Goal: Feedback & Contribution: Submit feedback/report problem

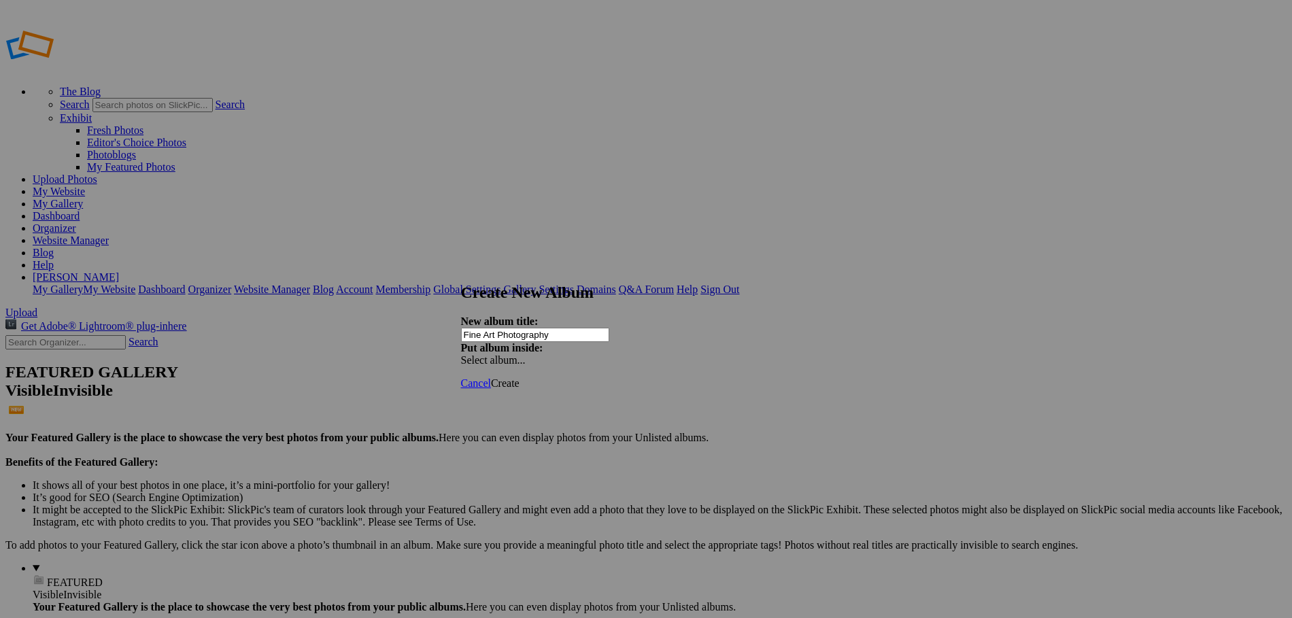
type input "Fine Art Photography"
click at [461, 354] on span at bounding box center [461, 360] width 0 height 12
click at [739, 361] on link "Fine Art Photography" at bounding box center [743, 356] width 95 height 12
click at [520, 377] on span "Create" at bounding box center [505, 383] width 29 height 12
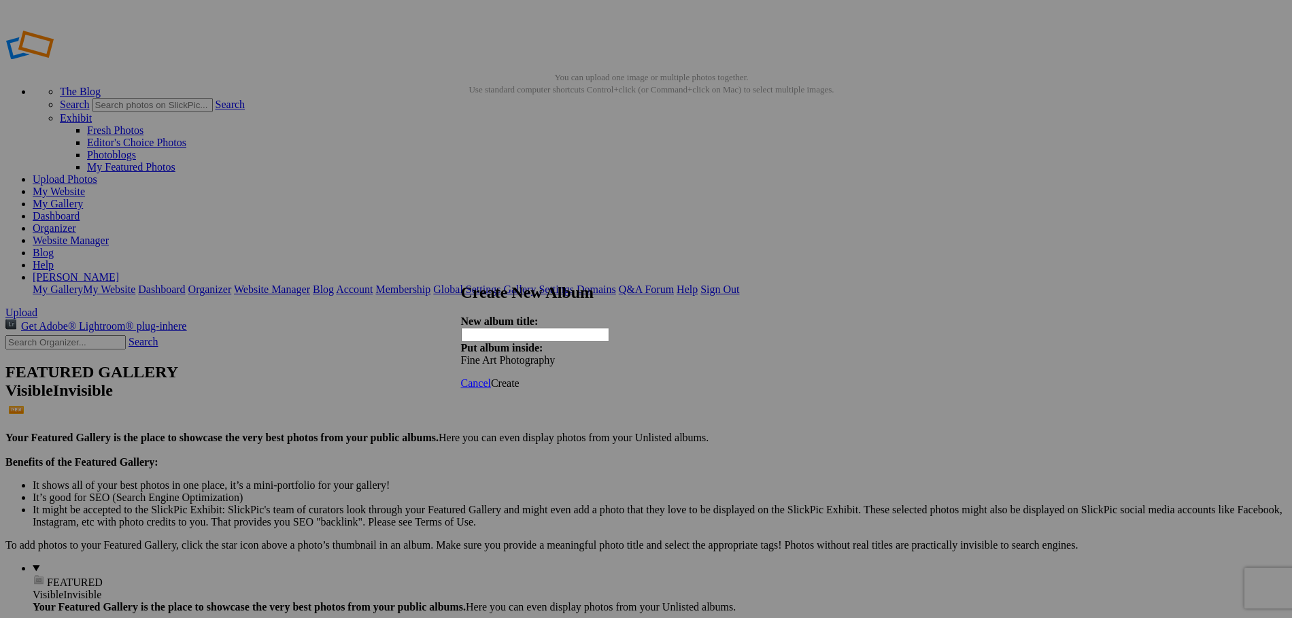
click at [491, 377] on span "Cancel" at bounding box center [476, 383] width 30 height 12
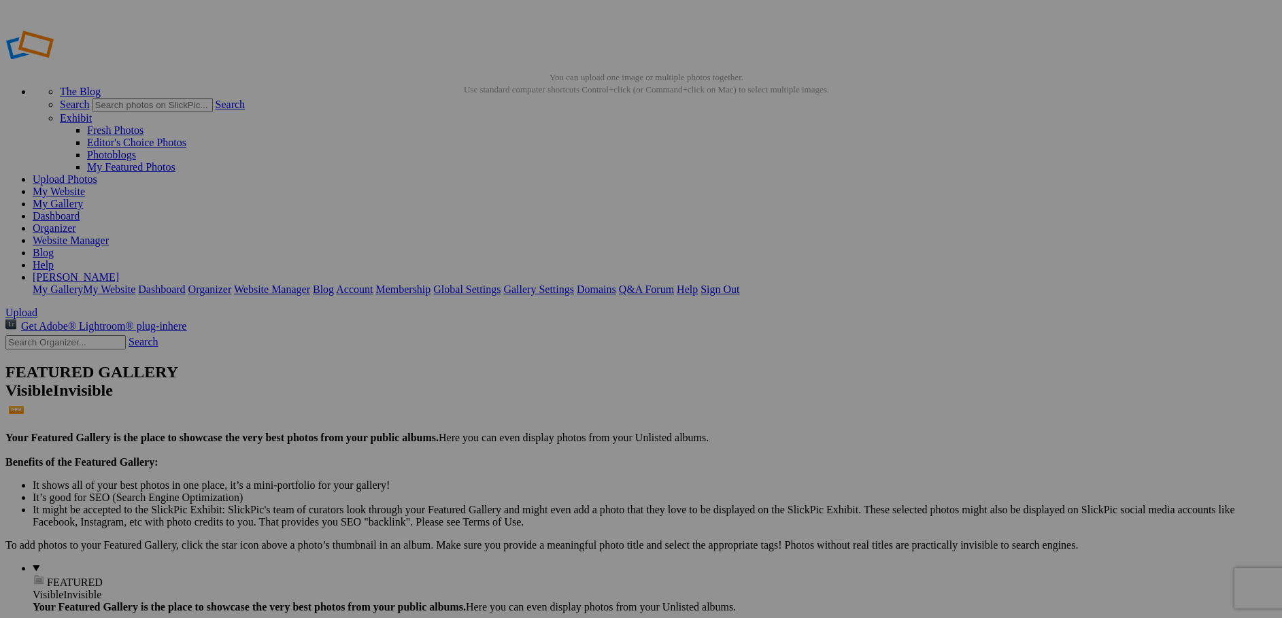
drag, startPoint x: 0, startPoint y: 0, endPoint x: 440, endPoint y: 303, distance: 534.1
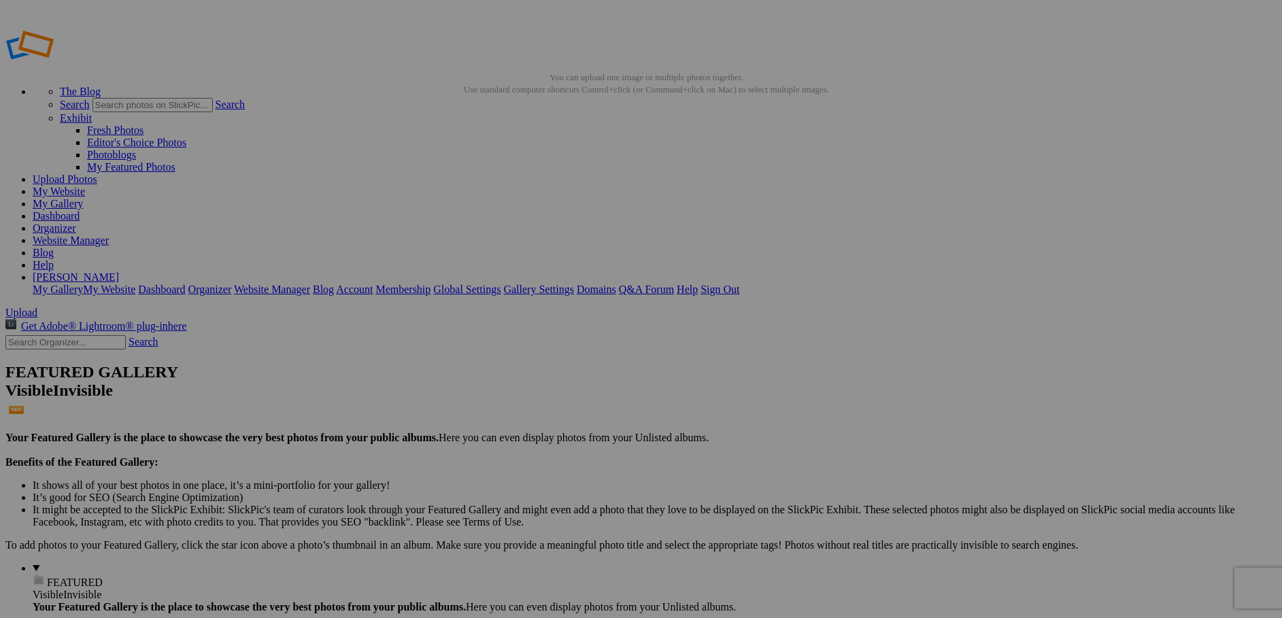
click at [85, 186] on link "My Website" at bounding box center [59, 192] width 52 height 12
click at [109, 235] on link "Website Manager" at bounding box center [71, 241] width 76 height 12
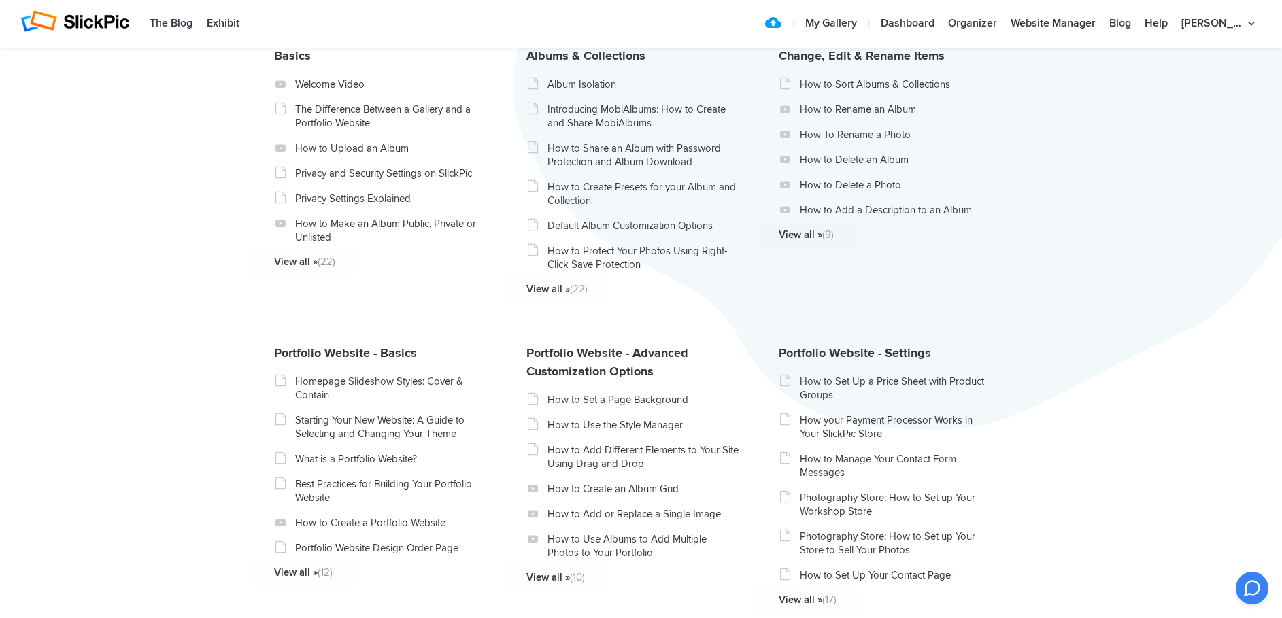
scroll to position [170, 0]
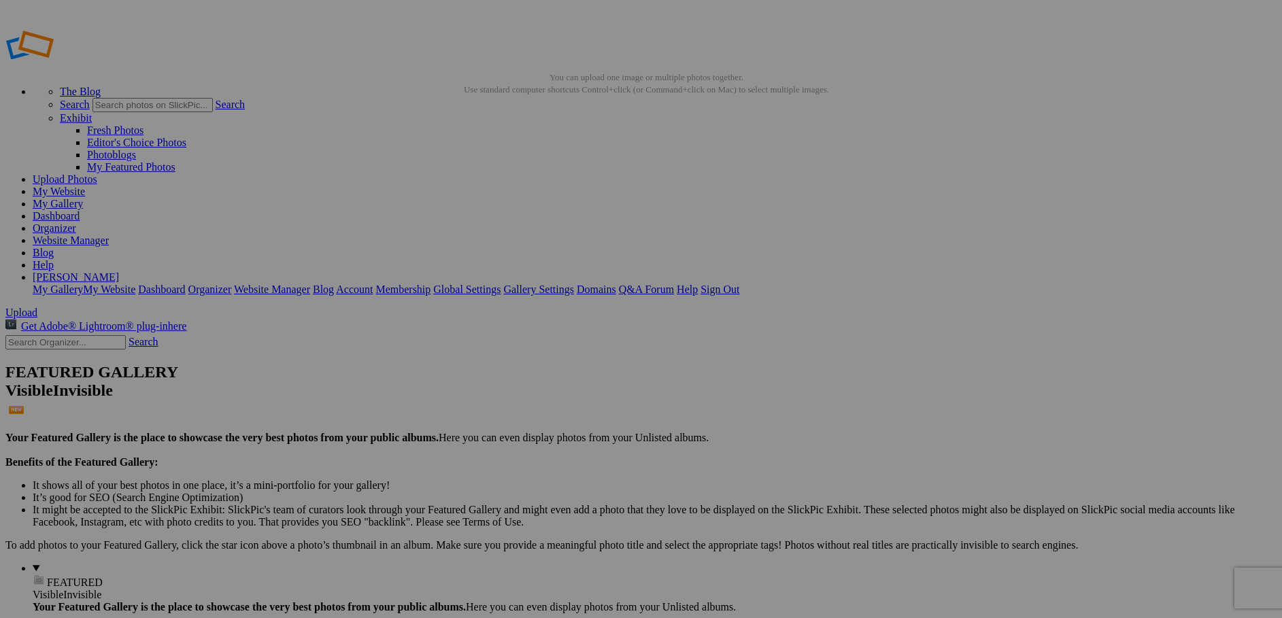
click at [54, 259] on link "Help" at bounding box center [43, 265] width 21 height 12
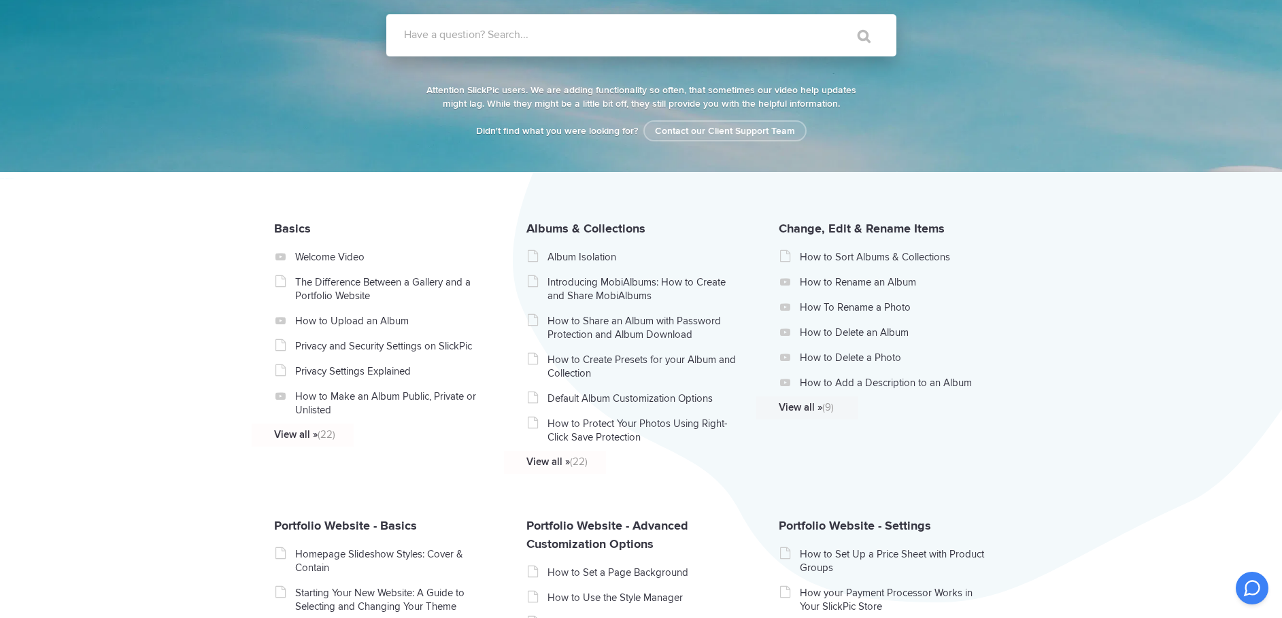
scroll to position [136, 0]
click at [718, 129] on link "Contact our Client Support Team" at bounding box center [724, 131] width 163 height 21
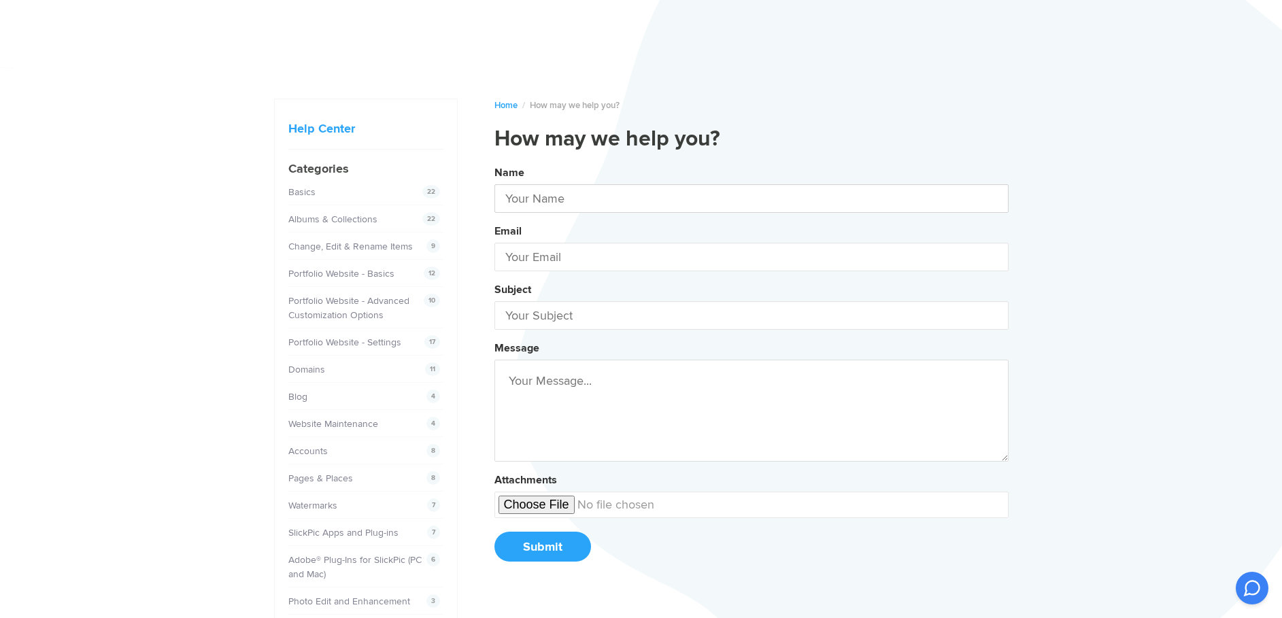
click at [616, 195] on input "text" at bounding box center [751, 198] width 514 height 29
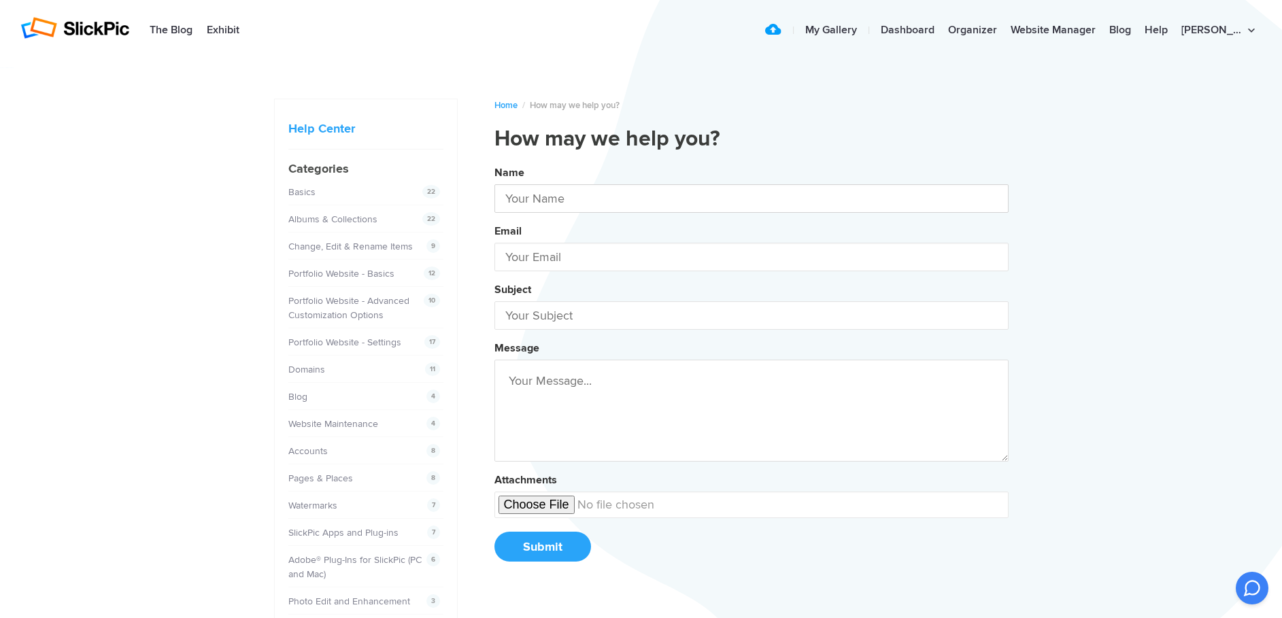
type input "[PERSON_NAME]"
type input "[PERSON_NAME][EMAIL_ADDRESS][DOMAIN_NAME]"
click at [601, 317] on input "text" at bounding box center [751, 315] width 514 height 29
click at [494, 161] on button "Name [PERSON_NAME] Email [PERSON_NAME][EMAIL_ADDRESS][DOMAIN_NAME] Subject Addi…" at bounding box center [751, 368] width 514 height 415
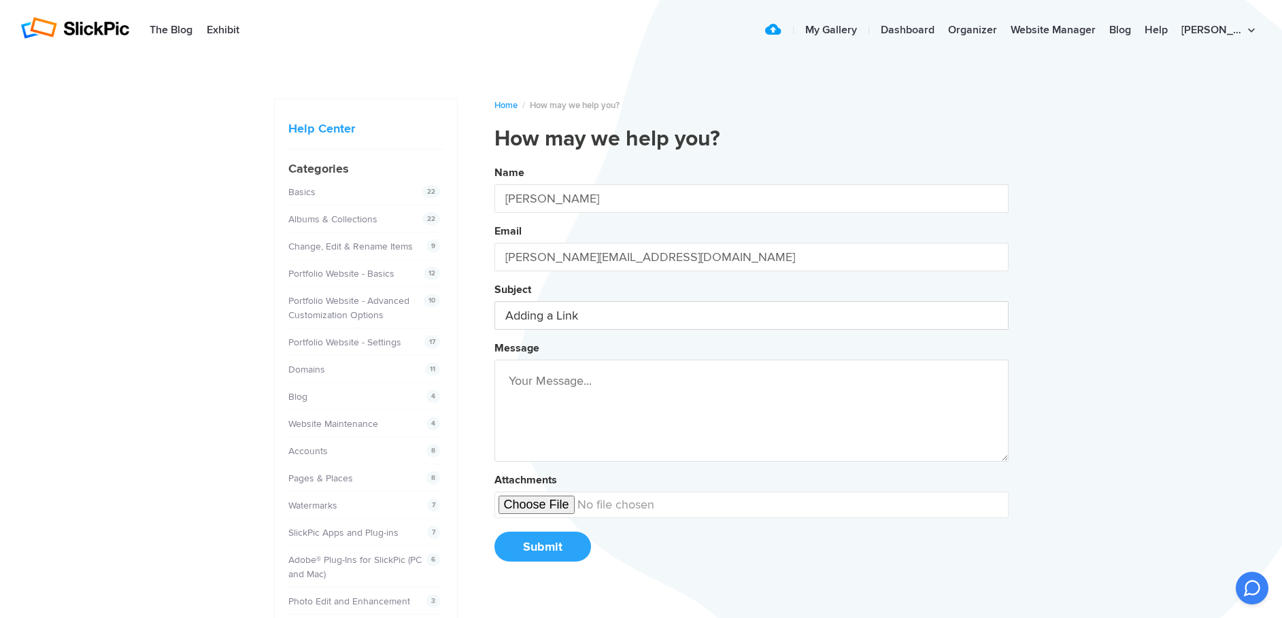
click at [494, 161] on button "Name [PERSON_NAME] Email [PERSON_NAME][EMAIL_ADDRESS][DOMAIN_NAME] Subject Addi…" at bounding box center [751, 368] width 514 height 415
type input "Adding a Link into my Gallery"
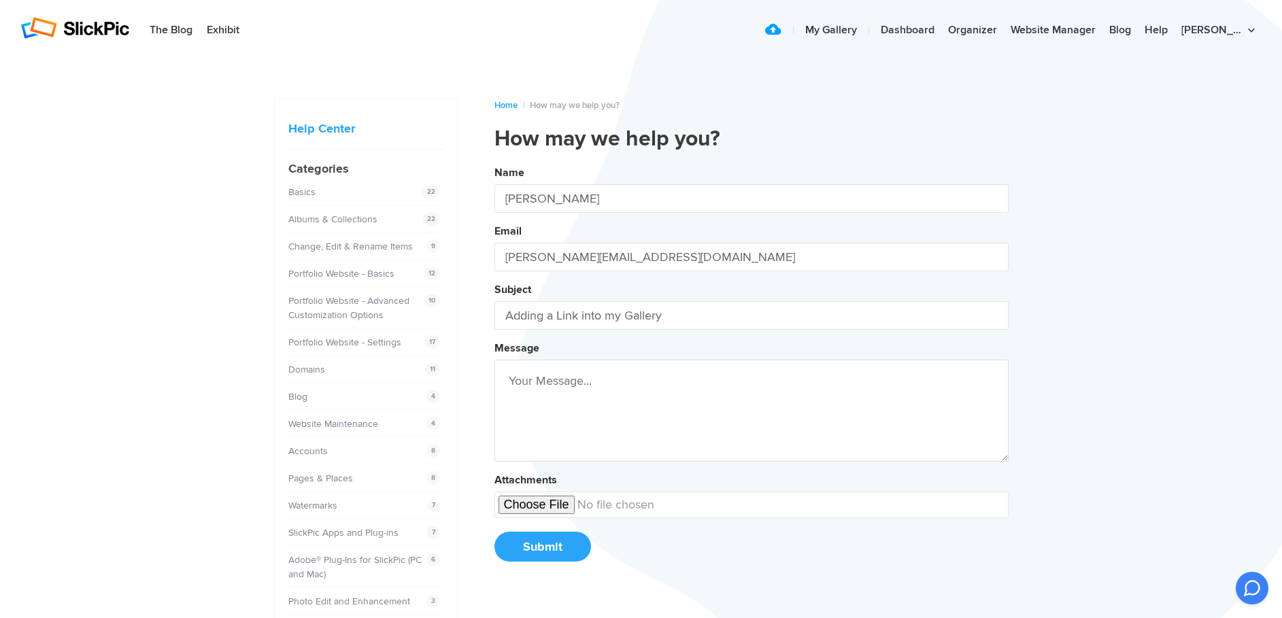
click at [601, 386] on textarea at bounding box center [751, 411] width 514 height 102
click at [494, 161] on button "Name [PERSON_NAME] Email [PERSON_NAME][EMAIL_ADDRESS][DOMAIN_NAME] Subject Addi…" at bounding box center [751, 368] width 514 height 415
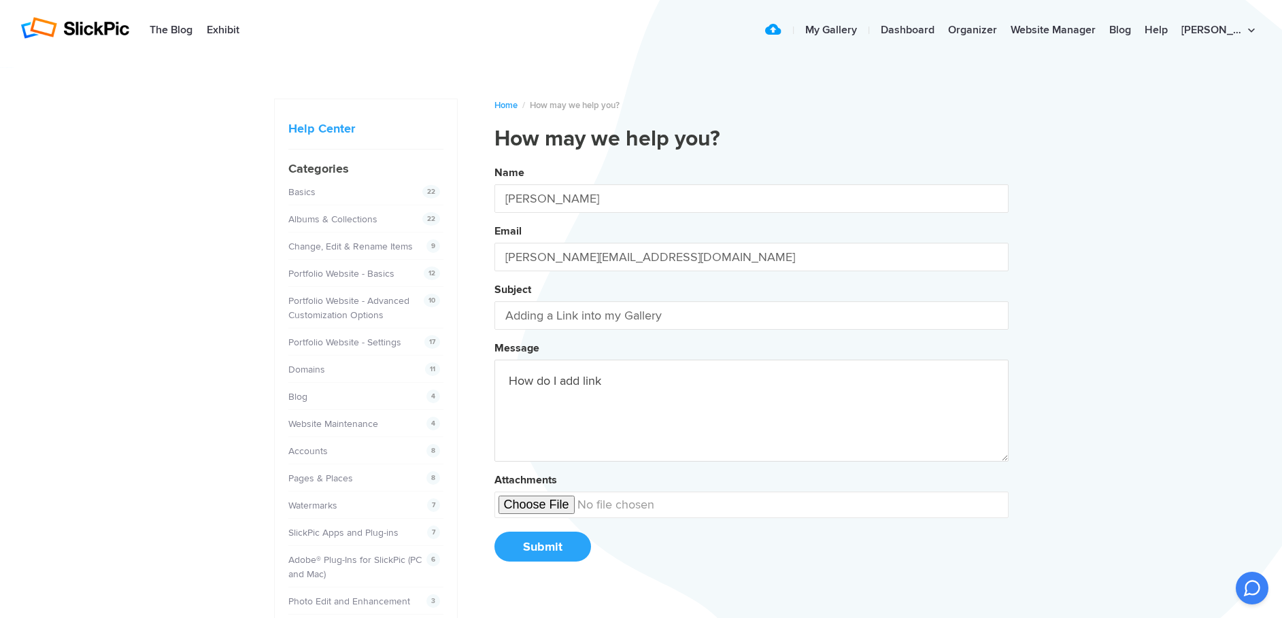
click at [494, 161] on button "Name [PERSON_NAME] Email [PERSON_NAME][EMAIL_ADDRESS][DOMAIN_NAME] Subject Addi…" at bounding box center [751, 368] width 514 height 415
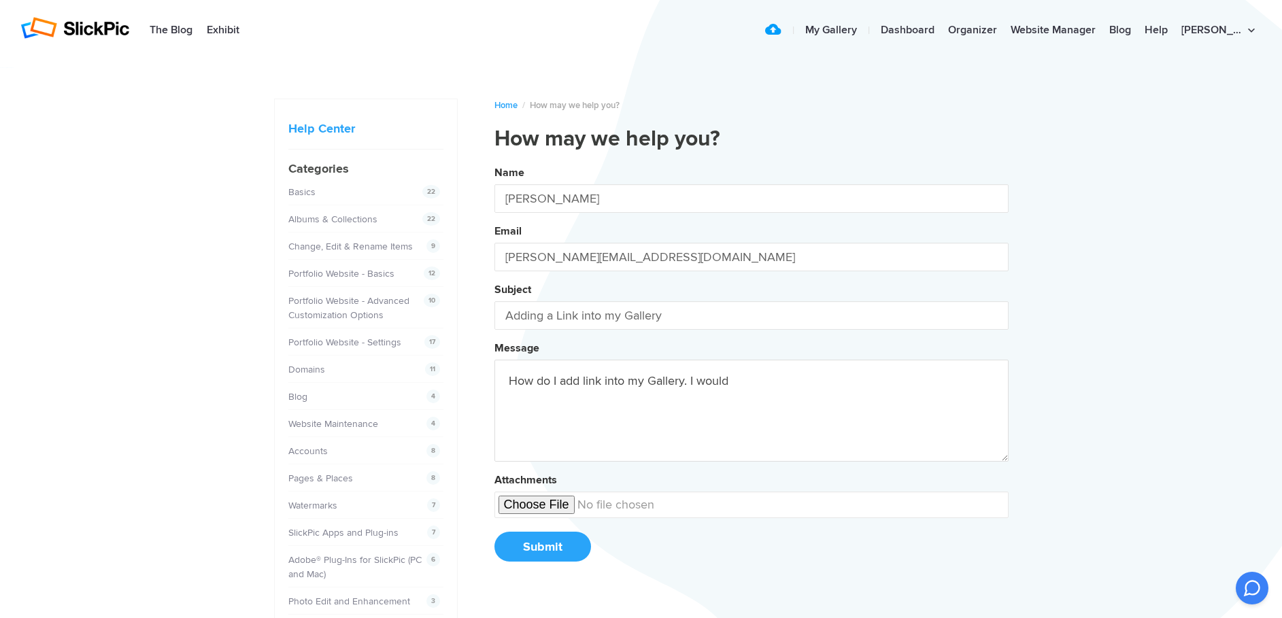
click at [494, 161] on button "Name [PERSON_NAME] Email [PERSON_NAME][EMAIL_ADDRESS][DOMAIN_NAME] Subject Addi…" at bounding box center [751, 368] width 514 height 415
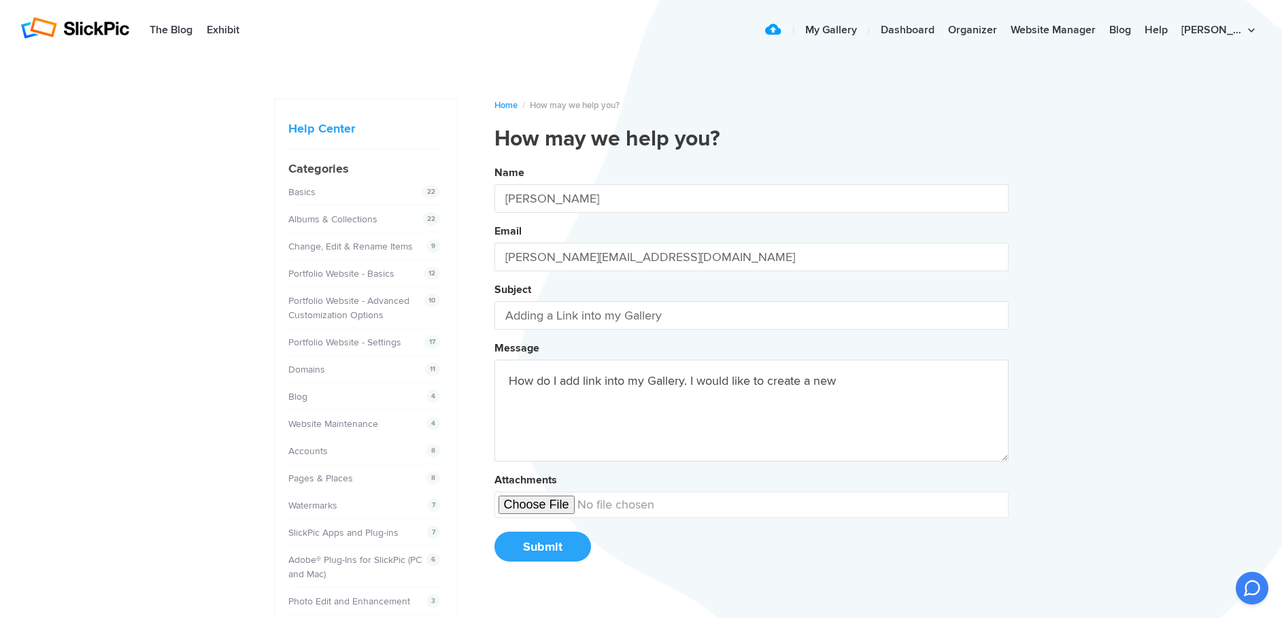
click at [494, 161] on button "Name [PERSON_NAME] Email [PERSON_NAME][EMAIL_ADDRESS][DOMAIN_NAME] Subject Addi…" at bounding box center [751, 368] width 514 height 415
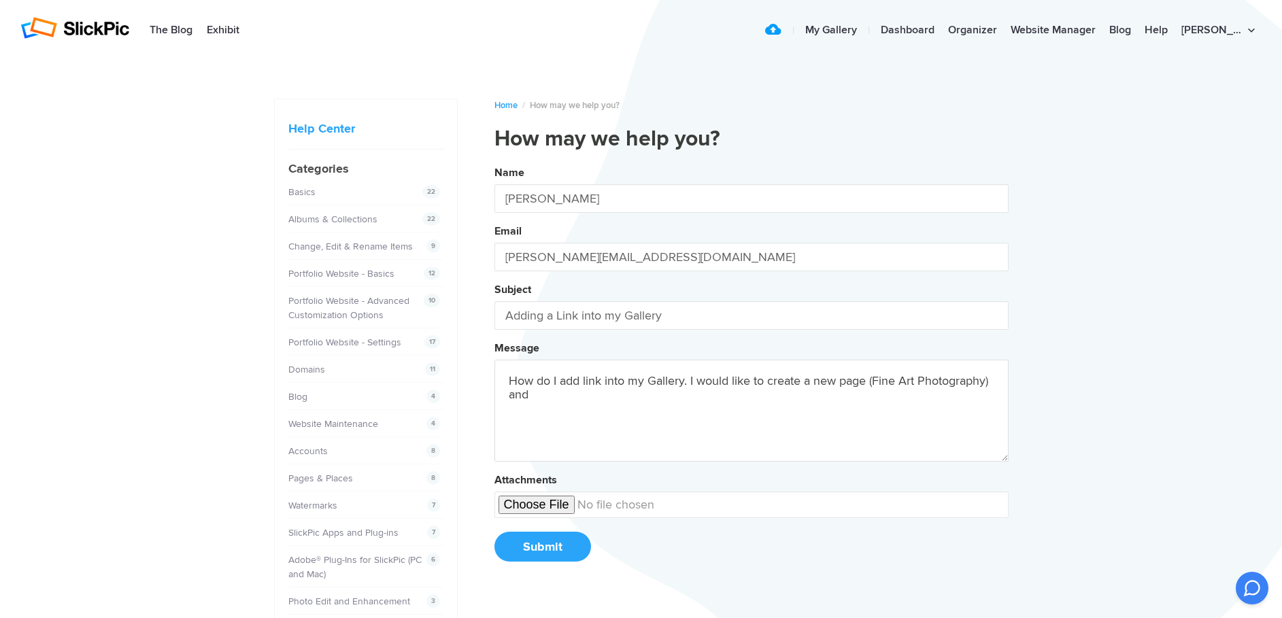
click at [494, 161] on button "Name [PERSON_NAME] Email [PERSON_NAME][EMAIL_ADDRESS][DOMAIN_NAME] Subject Addi…" at bounding box center [751, 368] width 514 height 415
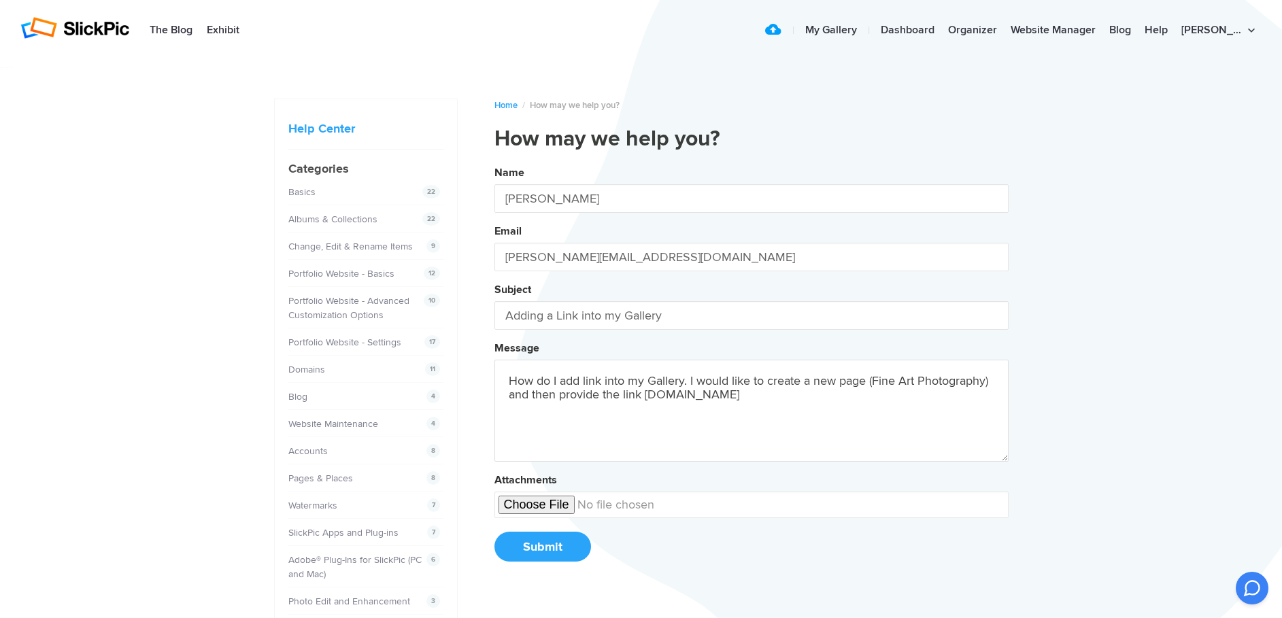
click at [494, 161] on button "Name [PERSON_NAME] Email [PERSON_NAME][EMAIL_ADDRESS][DOMAIN_NAME] Subject Addi…" at bounding box center [751, 368] width 514 height 415
type textarea "How do I add link into my Gallery. I would like to create a new page (Fine Art …"
click at [535, 545] on button "Submit" at bounding box center [542, 547] width 97 height 30
